Goal: Task Accomplishment & Management: Use online tool/utility

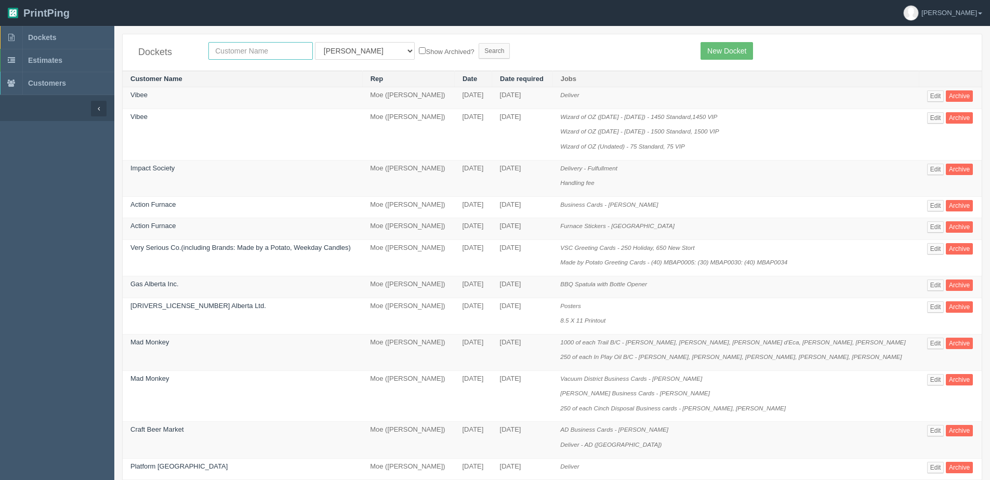
click at [256, 54] on input "text" at bounding box center [260, 51] width 104 height 18
type input "jon weibe"
click at [479, 43] on input "Search" at bounding box center [494, 51] width 31 height 16
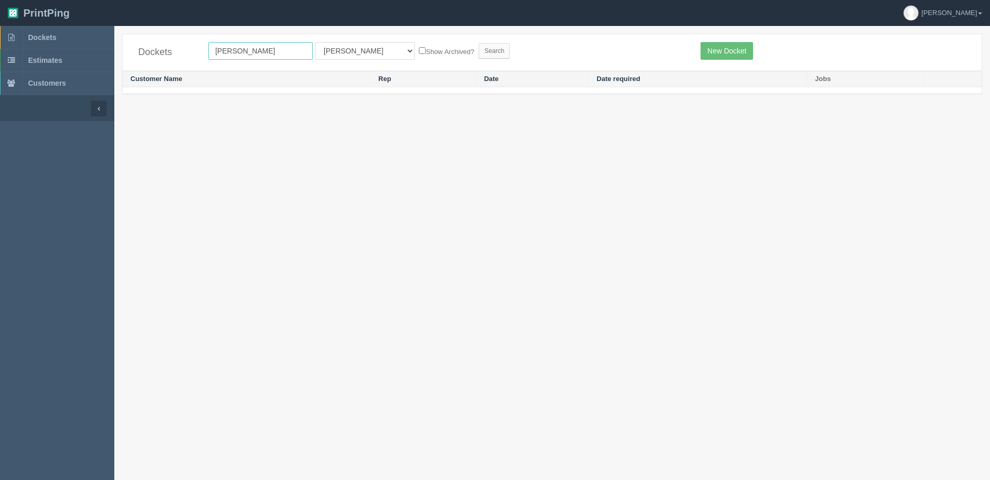
drag, startPoint x: 0, startPoint y: 0, endPoint x: 116, endPoint y: 60, distance: 131.1
click at [116, 60] on div "Dockets jon weibe All Users Ali Ali Test 1 Aly Amy Ankit Arif Brandon Dan Franc…" at bounding box center [552, 69] width 876 height 71
type input "corneli"
click at [479, 43] on input "Search" at bounding box center [494, 51] width 31 height 16
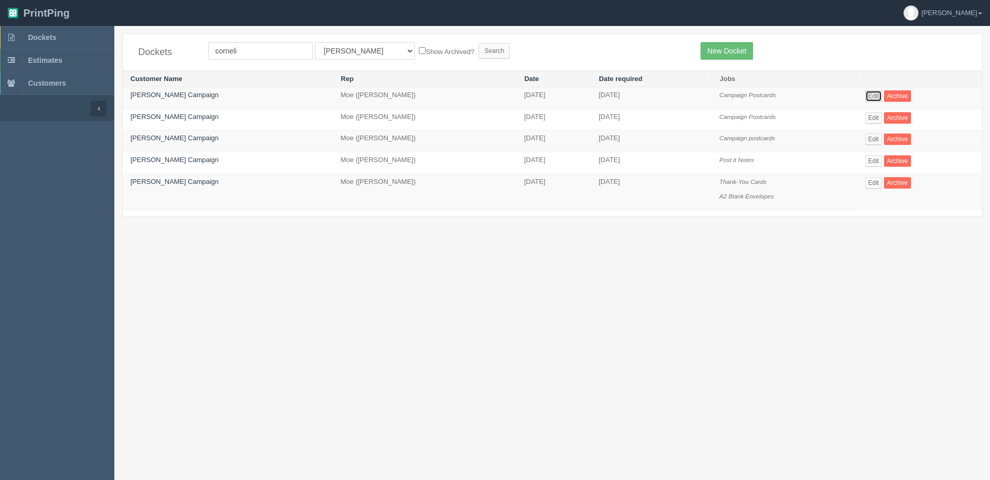
click at [875, 96] on link "Edit" at bounding box center [873, 95] width 17 height 11
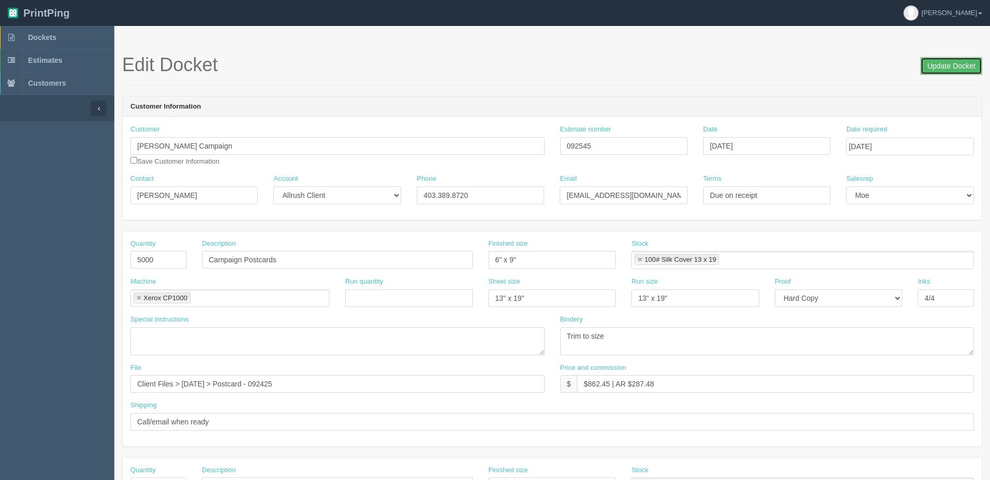
click at [937, 68] on input "Update Docket" at bounding box center [951, 66] width 62 height 18
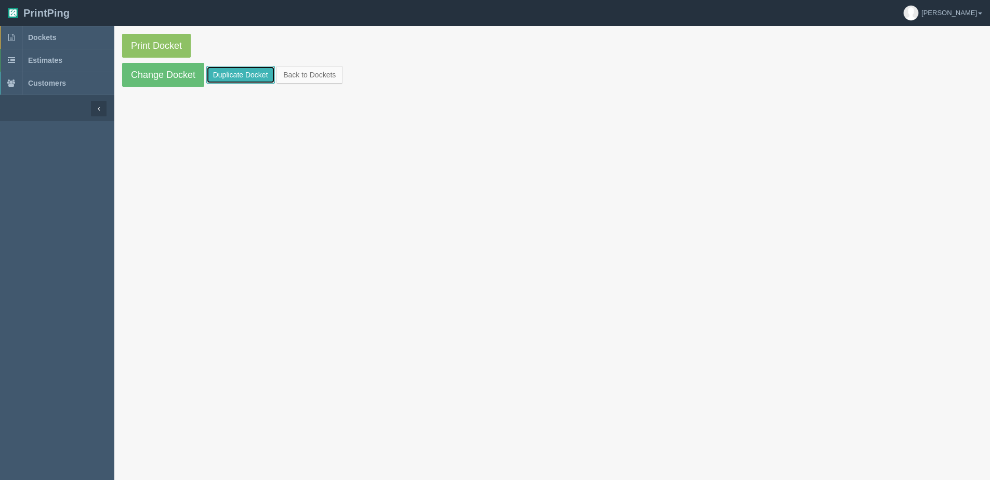
click at [219, 70] on link "Duplicate Docket" at bounding box center [240, 75] width 69 height 18
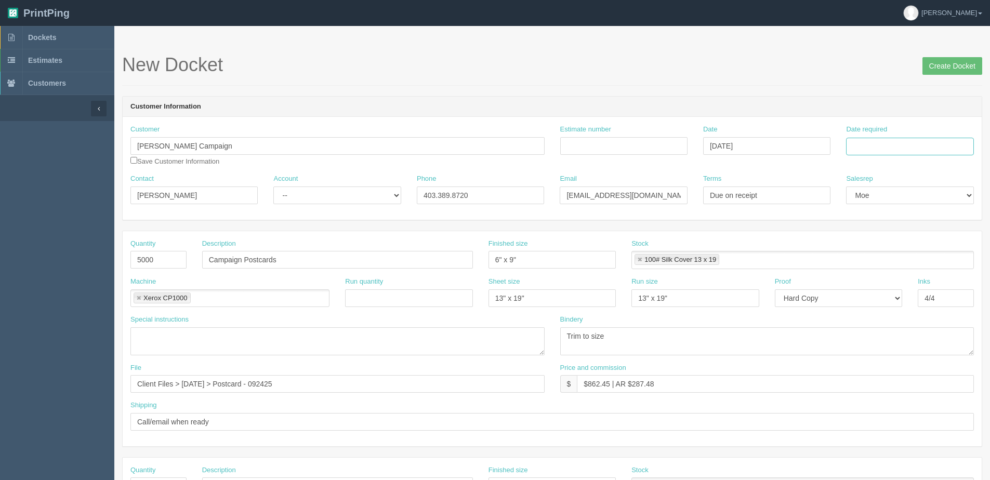
click at [907, 152] on input "Date required" at bounding box center [909, 147] width 127 height 18
click at [890, 296] on th "Today" at bounding box center [897, 290] width 97 height 15
drag, startPoint x: 911, startPoint y: 230, endPoint x: 346, endPoint y: 216, distance: 565.5
click at [907, 230] on td "16" at bounding box center [913, 230] width 14 height 15
type input "October 16, 2025"
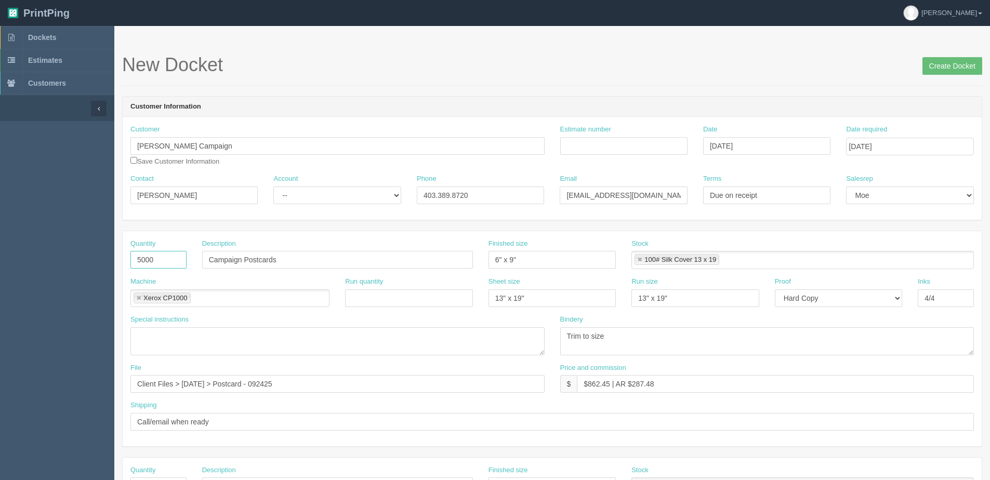
drag, startPoint x: 183, startPoint y: 256, endPoint x: -62, endPoint y: 263, distance: 245.9
click at [0, 263] on html "PrintPing Dan Edit account ( dan@allrush.ca ) Logout Dockets Estimates Customers" at bounding box center [495, 472] width 990 height 944
type input "750"
drag, startPoint x: 258, startPoint y: 264, endPoint x: 240, endPoint y: 263, distance: 18.2
click at [258, 264] on input "Campaign Postcards" at bounding box center [337, 260] width 271 height 18
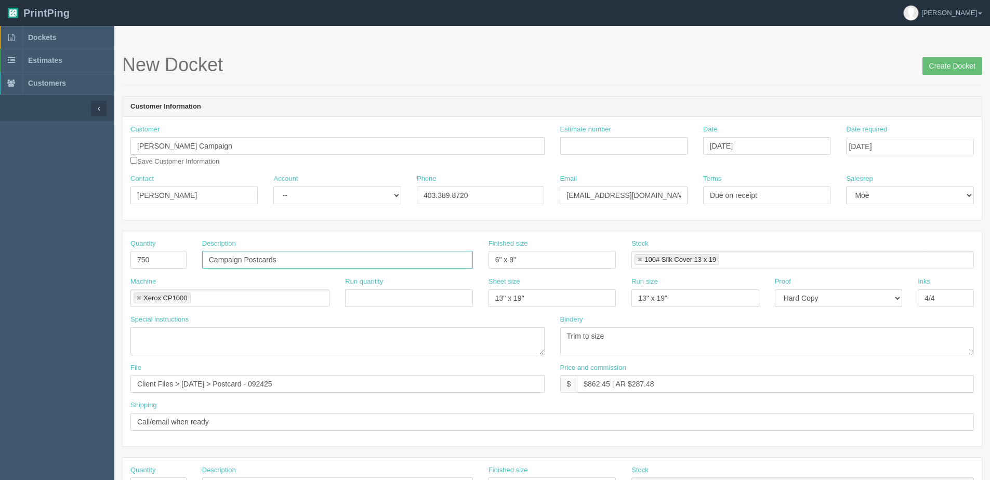
drag, startPoint x: 244, startPoint y: 260, endPoint x: -285, endPoint y: 260, distance: 529.0
click at [0, 260] on html "PrintPing Dan Edit account ( dan@allrush.ca ) Logout Dockets Estimates Customers" at bounding box center [495, 472] width 990 height 944
type input "GOTV Postcards"
type input "4" x 6""
drag, startPoint x: 285, startPoint y: 381, endPoint x: -230, endPoint y: 383, distance: 514.9
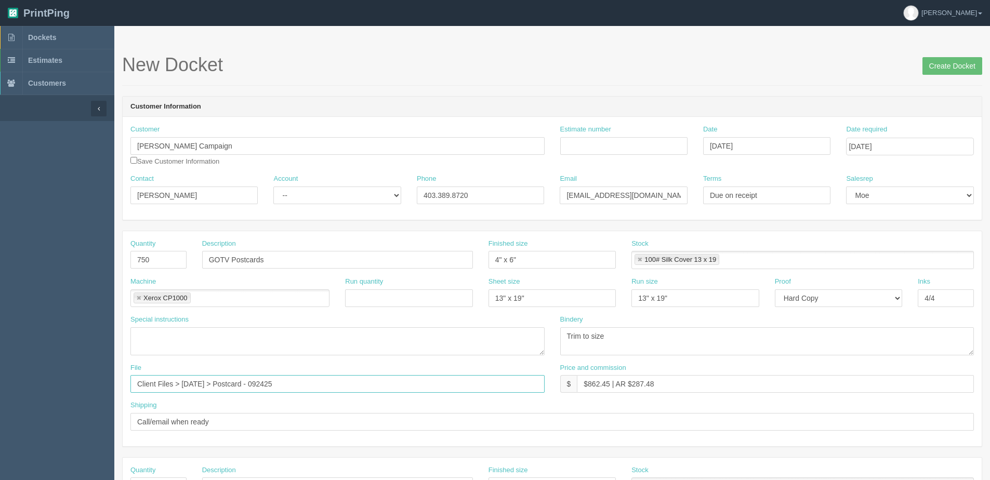
click at [0, 383] on html "PrintPing Dan Edit account ( dan@allrush.ca ) Logout Dockets Estimates Customers" at bounding box center [495, 472] width 990 height 944
type input "Files @ Allrush"
click at [595, 387] on input "$862.45 | AR $287.48" at bounding box center [775, 384] width 397 height 18
drag, startPoint x: 588, startPoint y: 381, endPoint x: 610, endPoint y: 384, distance: 22.0
click at [610, 384] on input "$862.45 | AR $287.48" at bounding box center [775, 384] width 397 height 18
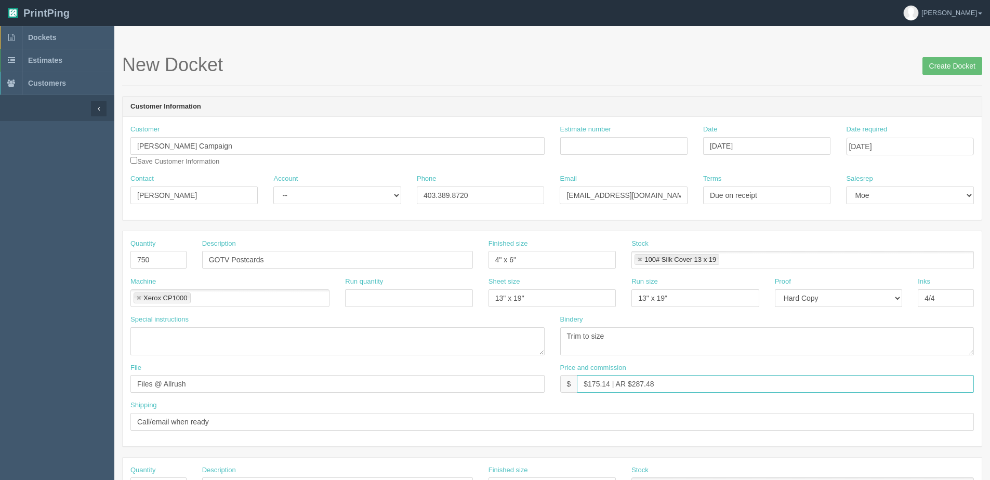
drag, startPoint x: 632, startPoint y: 385, endPoint x: 707, endPoint y: 363, distance: 78.6
click at [680, 378] on input "$175.14 | AR $287.48" at bounding box center [775, 384] width 397 height 18
type input "$175.14 | AR $58.38"
click at [640, 260] on link at bounding box center [640, 260] width 6 height 7
type input "$175.14 | AR $58.38"
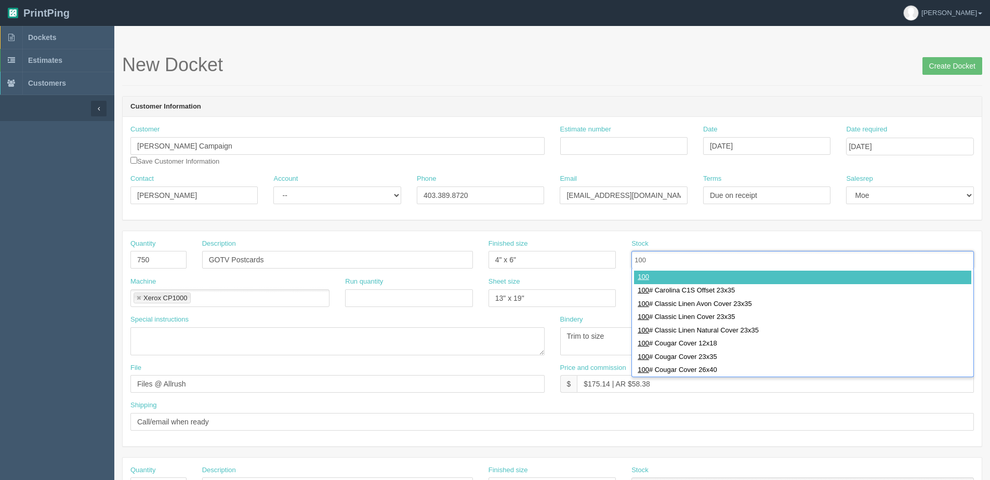
type input "100"
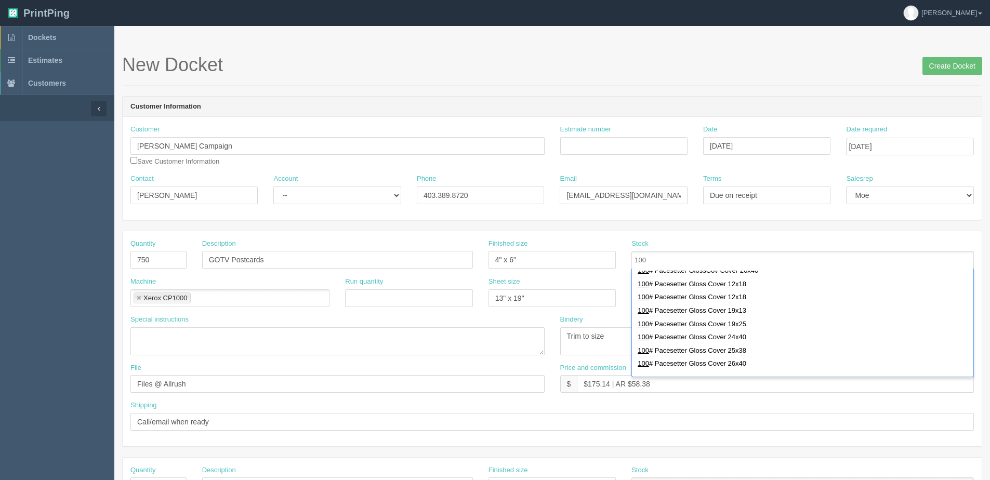
scroll to position [364, 0]
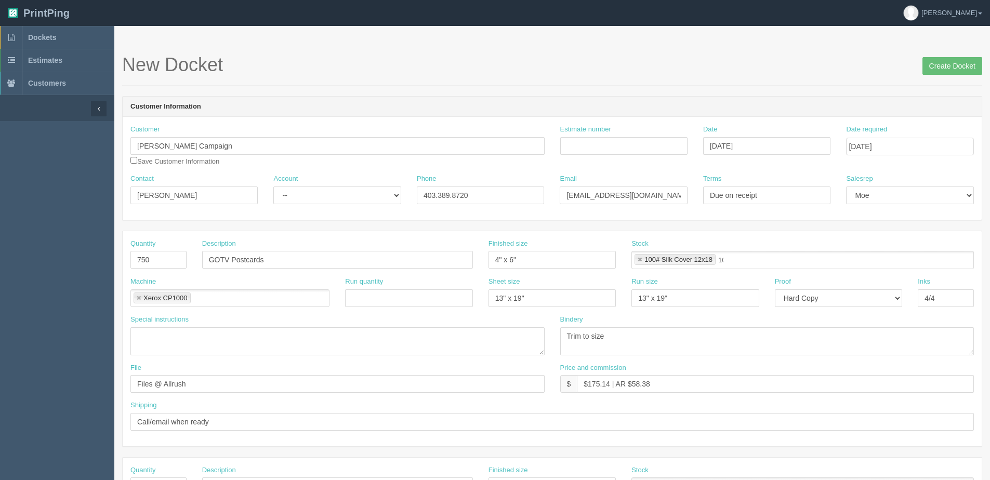
type input "100# Silk Cover 12x18"
drag, startPoint x: 541, startPoint y: 304, endPoint x: 164, endPoint y: 301, distance: 376.7
click at [257, 306] on div "Machine Xerox CP1000 Xerox CP1000 Run quantity Sheet size 13" x 19" Run size 13…" at bounding box center [552, 296] width 859 height 38
type input "12" x 18""
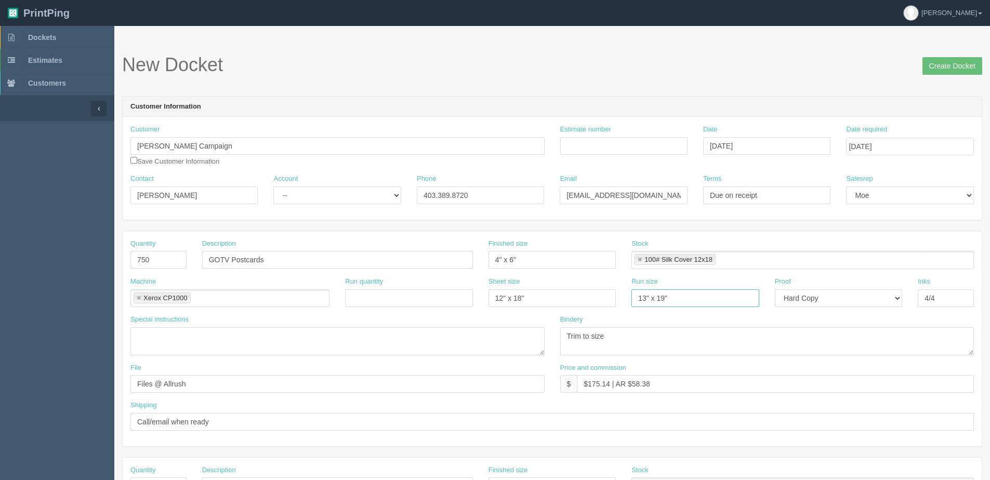
drag, startPoint x: 686, startPoint y: 304, endPoint x: 194, endPoint y: 294, distance: 492.2
click at [333, 304] on div "Machine Xerox CP1000 Xerox CP1000 Run quantity Sheet size 12" x 18" Run size 13…" at bounding box center [552, 296] width 859 height 38
type input "12" x 18""
click at [585, 140] on input "Estimate number" at bounding box center [623, 146] width 127 height 18
click at [649, 142] on input "Estimate number" at bounding box center [623, 146] width 127 height 18
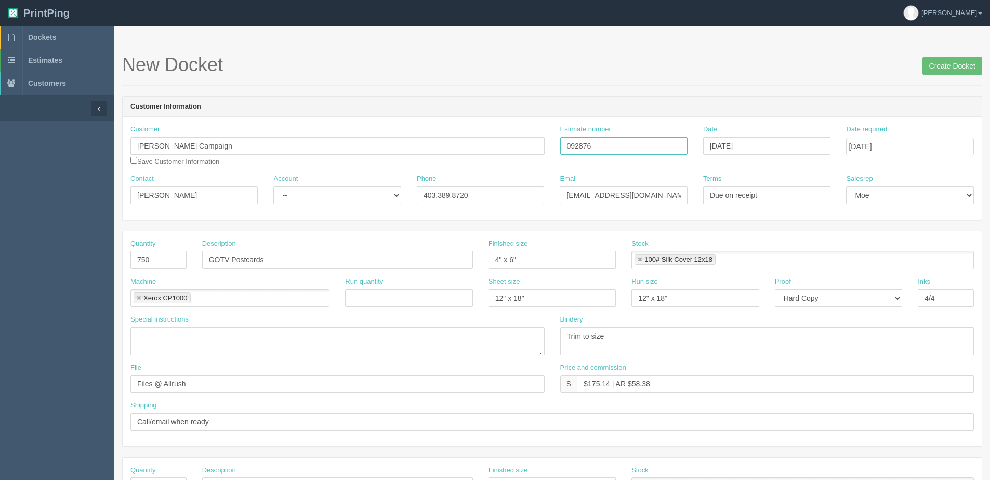
type input "092876"
click at [936, 65] on input "Create Docket" at bounding box center [952, 66] width 60 height 18
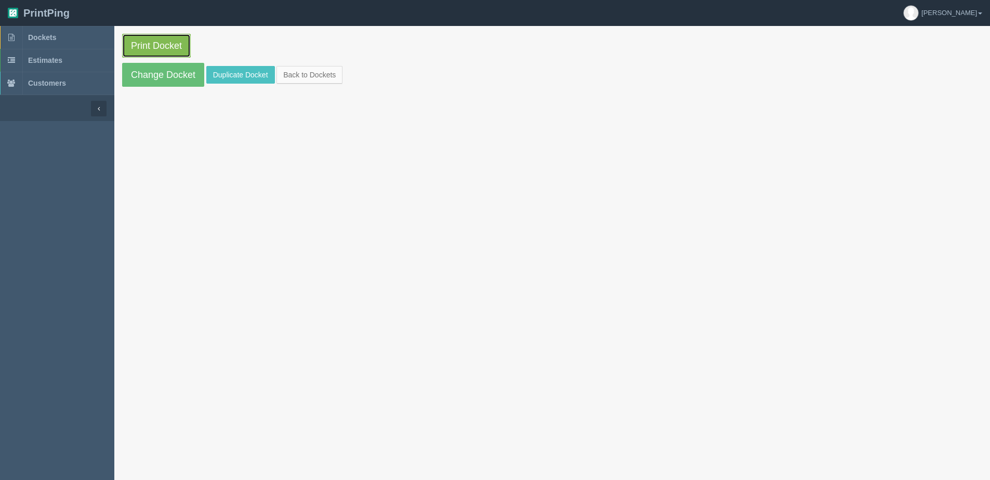
click at [134, 46] on link "Print Docket" at bounding box center [156, 46] width 69 height 24
click at [302, 81] on link "Back to Dockets" at bounding box center [309, 75] width 66 height 18
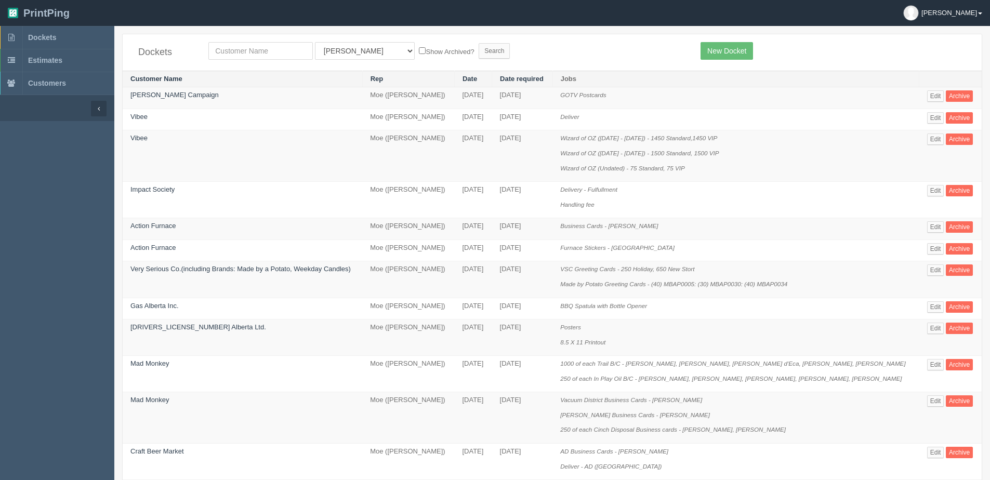
click at [978, 15] on link "[PERSON_NAME]" at bounding box center [942, 13] width 95 height 26
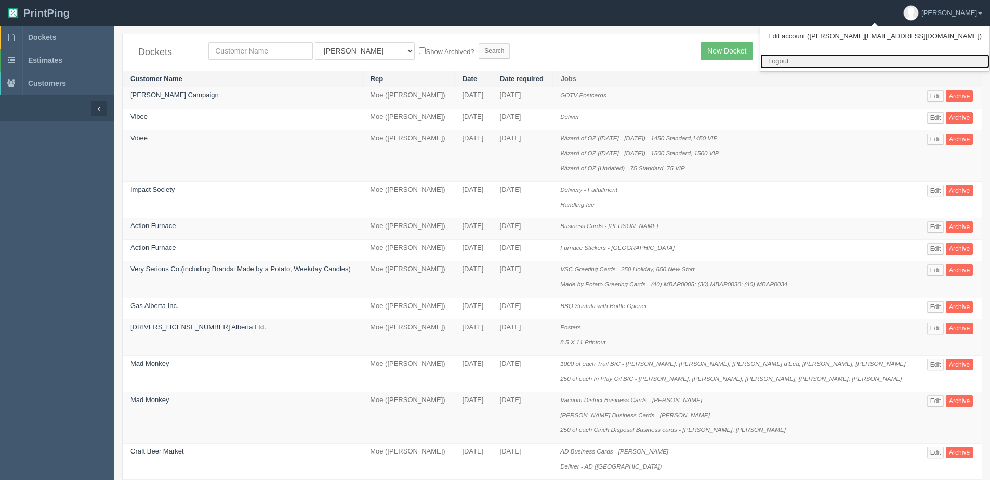
drag, startPoint x: 907, startPoint y: 63, endPoint x: 878, endPoint y: 61, distance: 29.2
click at [906, 63] on link "Logout" at bounding box center [874, 61] width 229 height 15
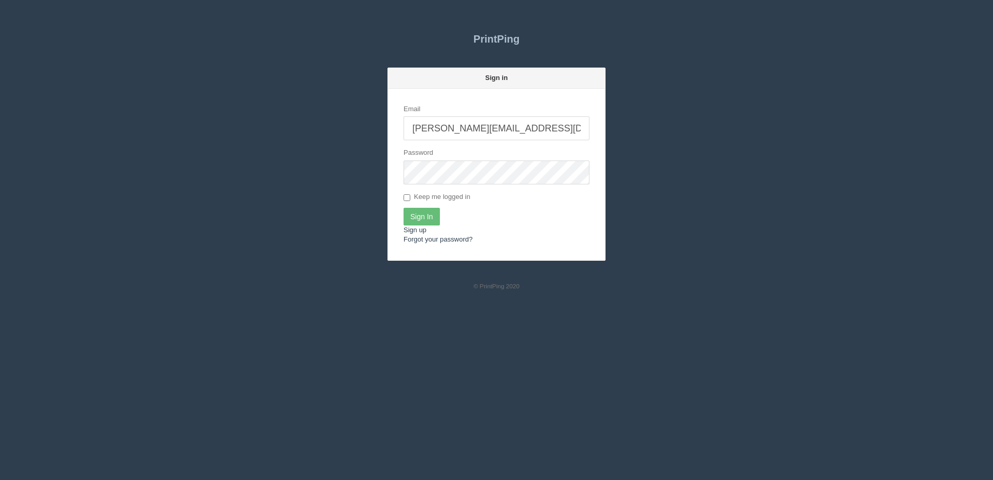
click at [495, 120] on input "[PERSON_NAME][EMAIL_ADDRESS][DOMAIN_NAME]" at bounding box center [497, 128] width 186 height 24
type input "[PERSON_NAME][EMAIL_ADDRESS][DOMAIN_NAME]"
click at [415, 220] on input "Sign In" at bounding box center [422, 217] width 36 height 18
